Goal: Check status: Check status

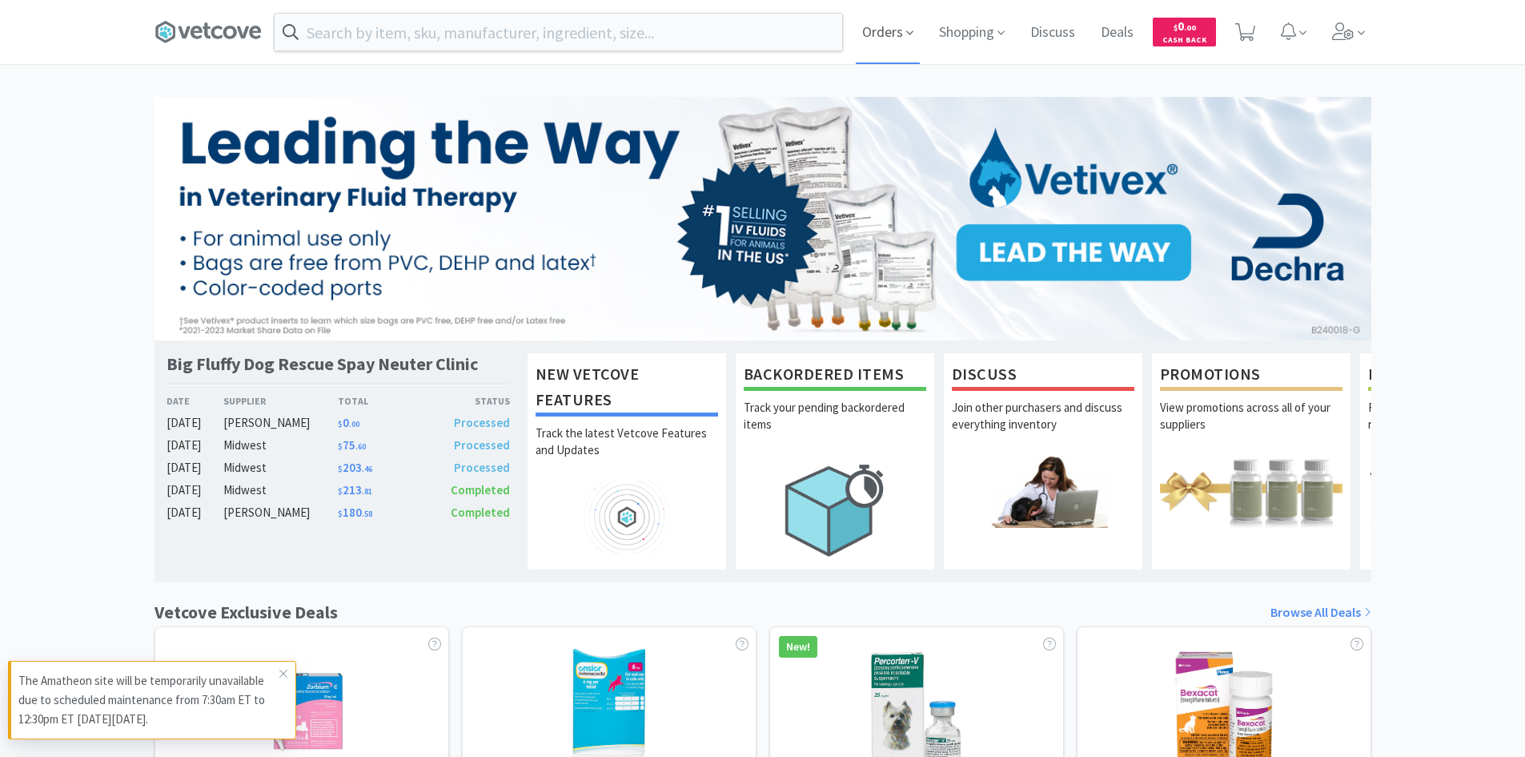
click at [883, 33] on span "Orders" at bounding box center [888, 32] width 64 height 64
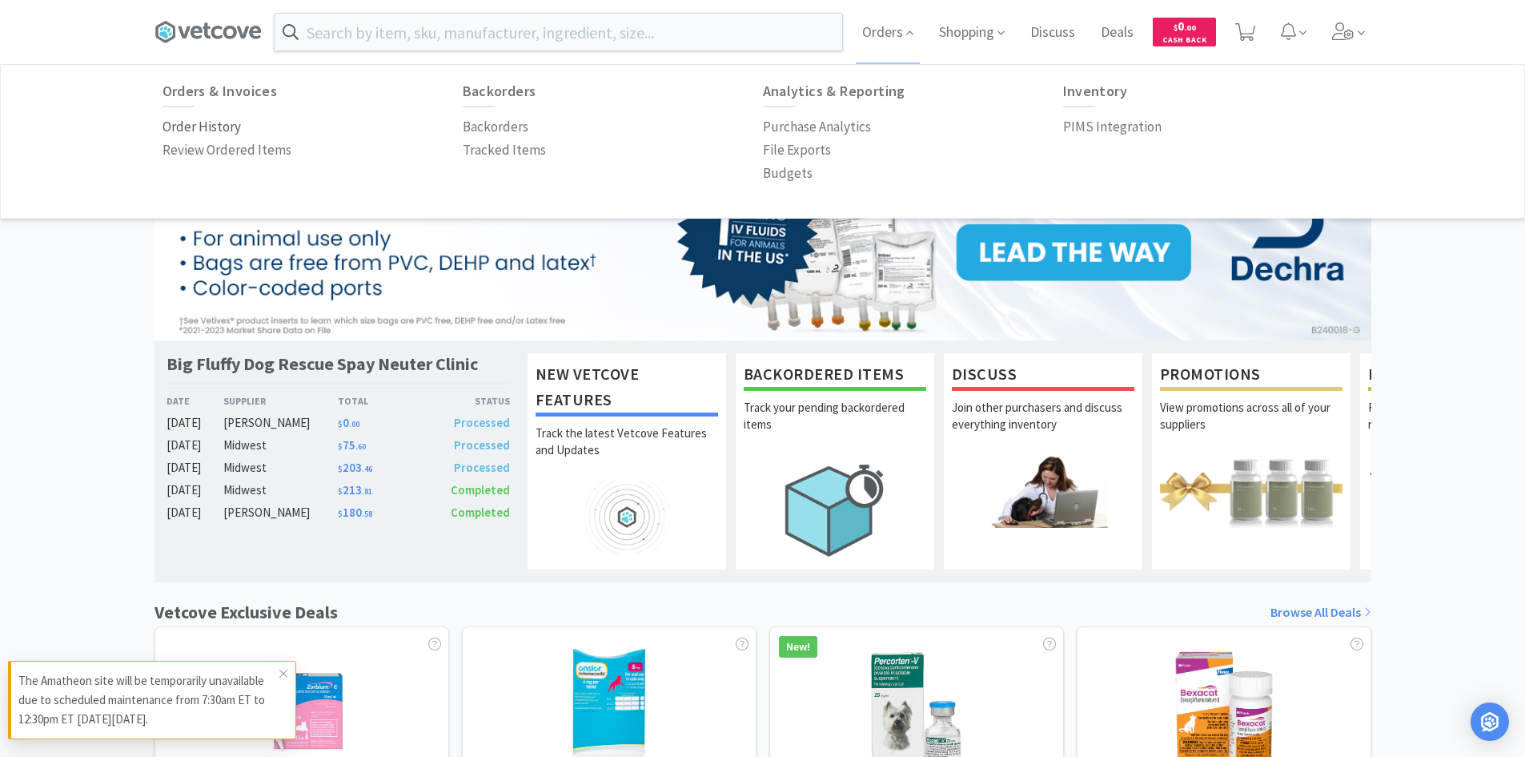
click at [213, 122] on p "Order History" at bounding box center [202, 127] width 78 height 22
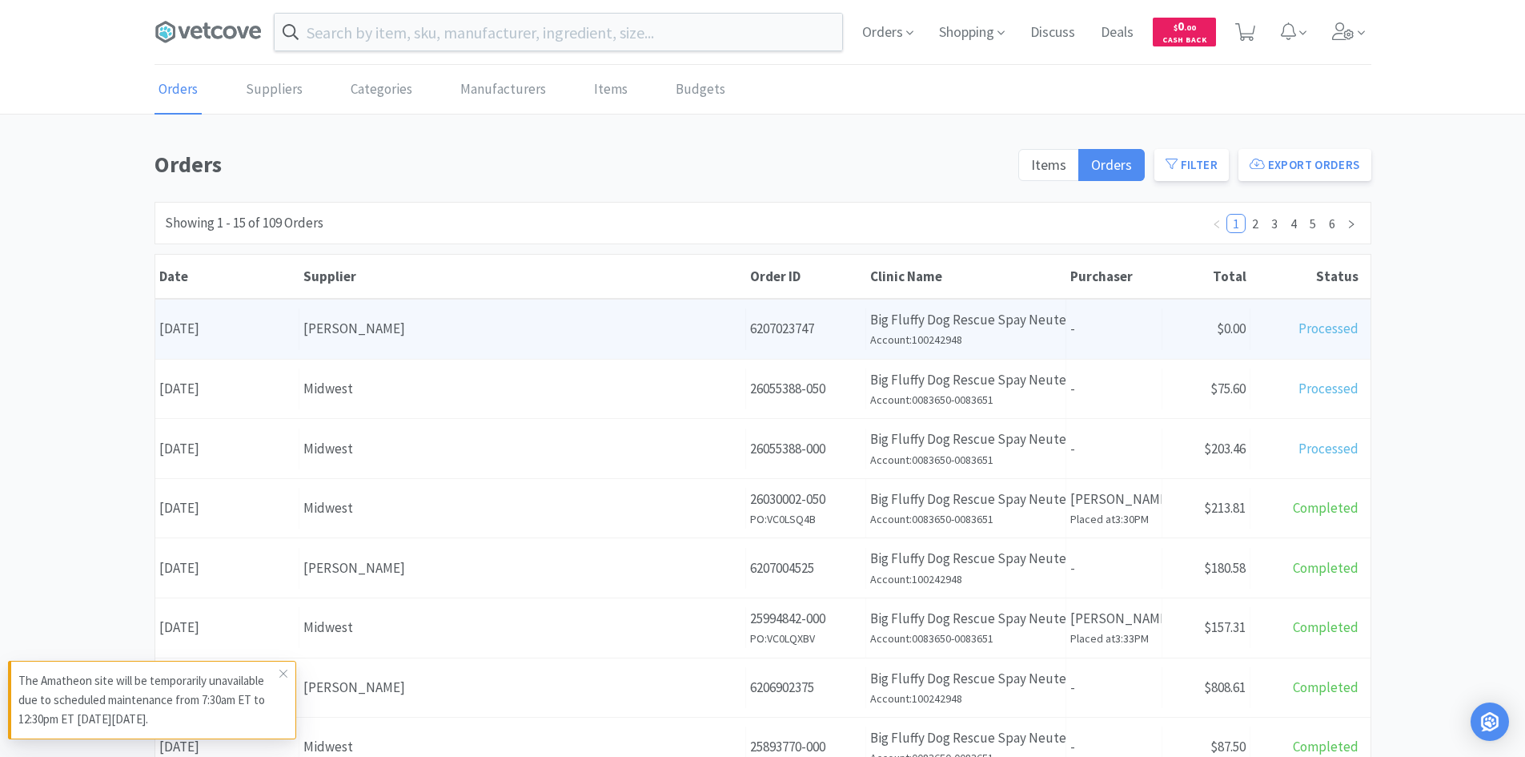
click at [277, 332] on div "Date [DATE]" at bounding box center [227, 328] width 144 height 41
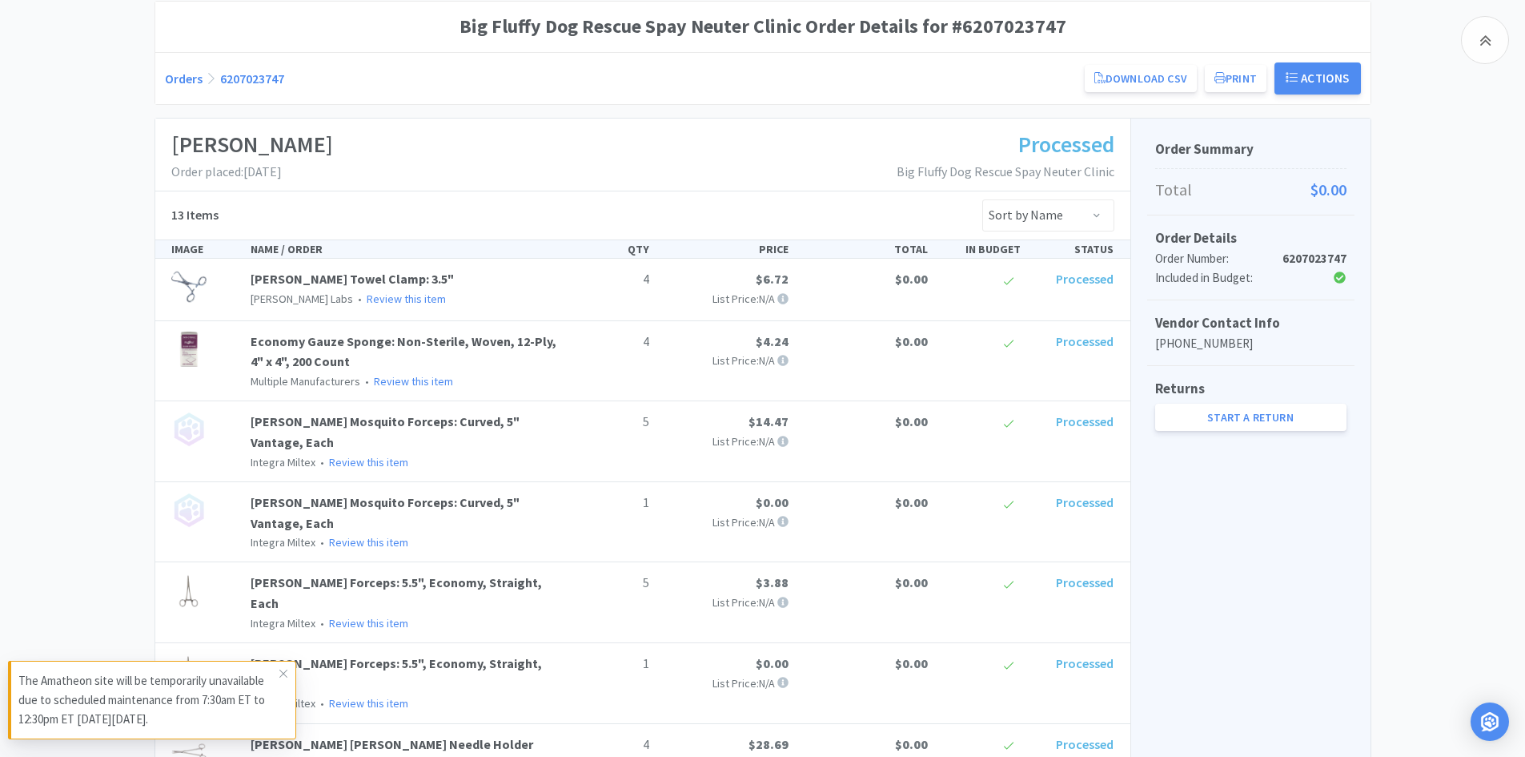
scroll to position [165, 0]
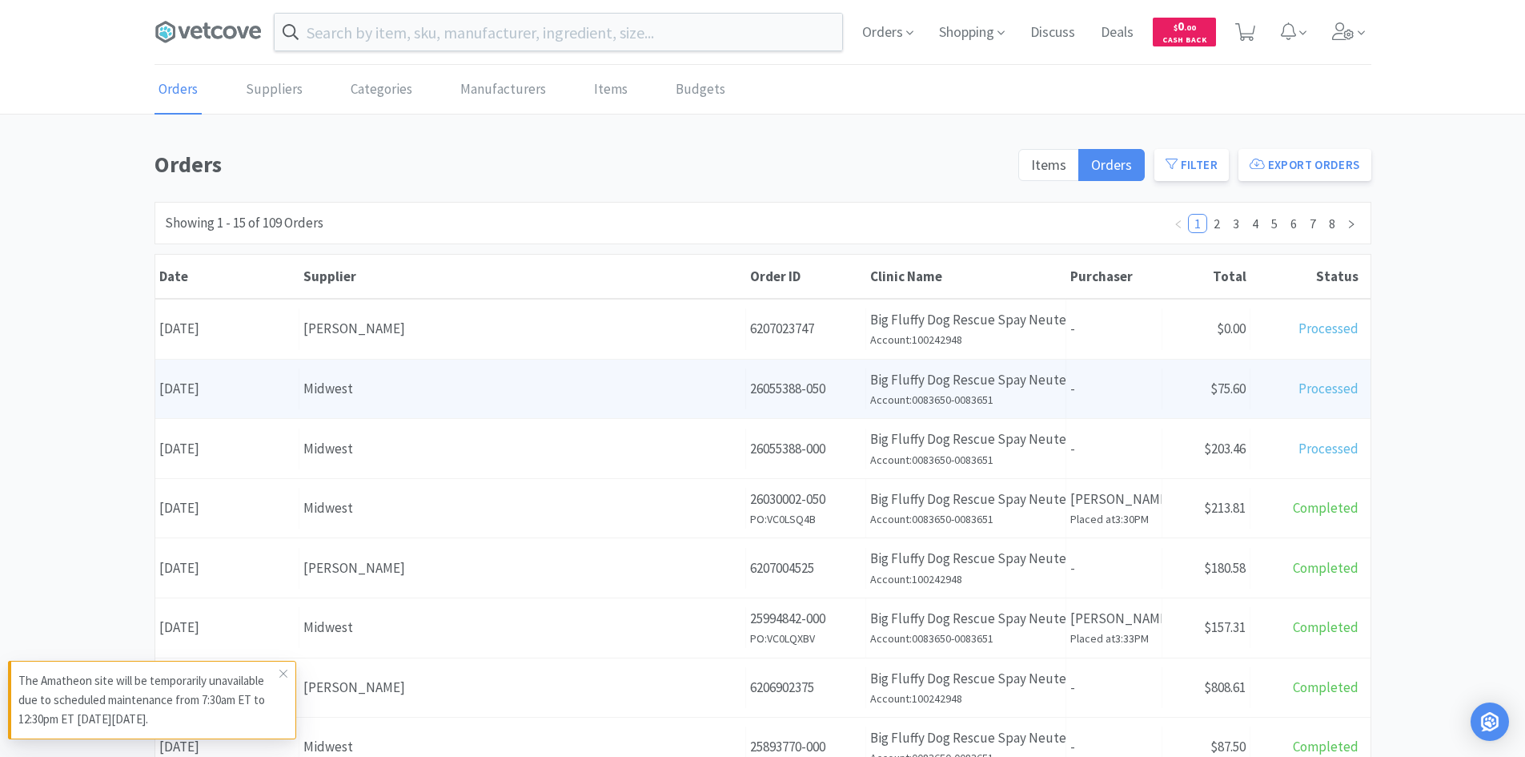
click at [480, 372] on div "Supplier Midwest" at bounding box center [522, 388] width 447 height 41
